Goal: Task Accomplishment & Management: Manage account settings

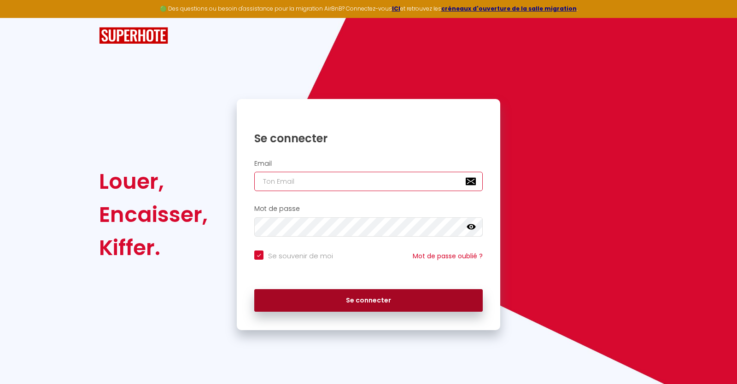
type input "[EMAIL_ADDRESS][DOMAIN_NAME]"
click at [396, 299] on button "Se connecter" at bounding box center [368, 300] width 228 height 23
checkbox input "true"
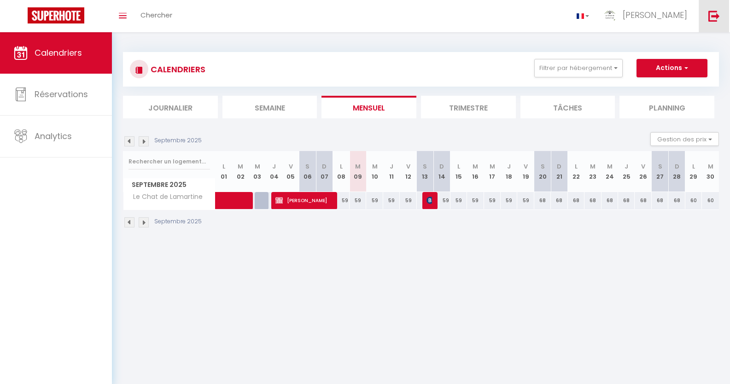
click at [707, 16] on link at bounding box center [714, 16] width 30 height 32
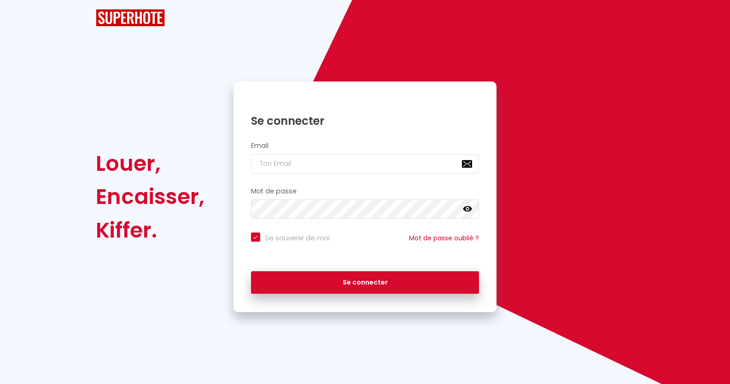
checkbox input "true"
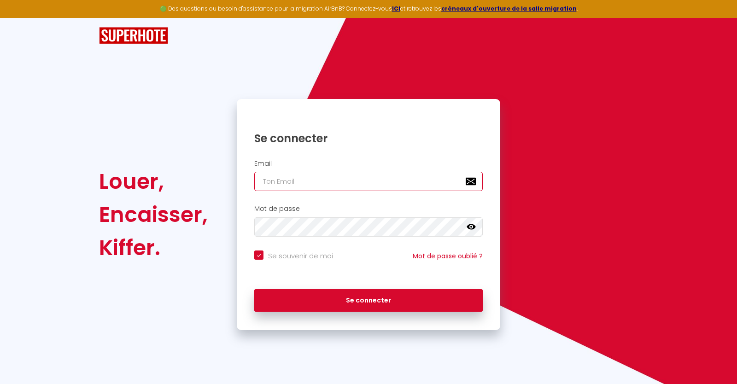
type input "[EMAIL_ADDRESS][DOMAIN_NAME]"
checkbox input "true"
